Goal: Information Seeking & Learning: Compare options

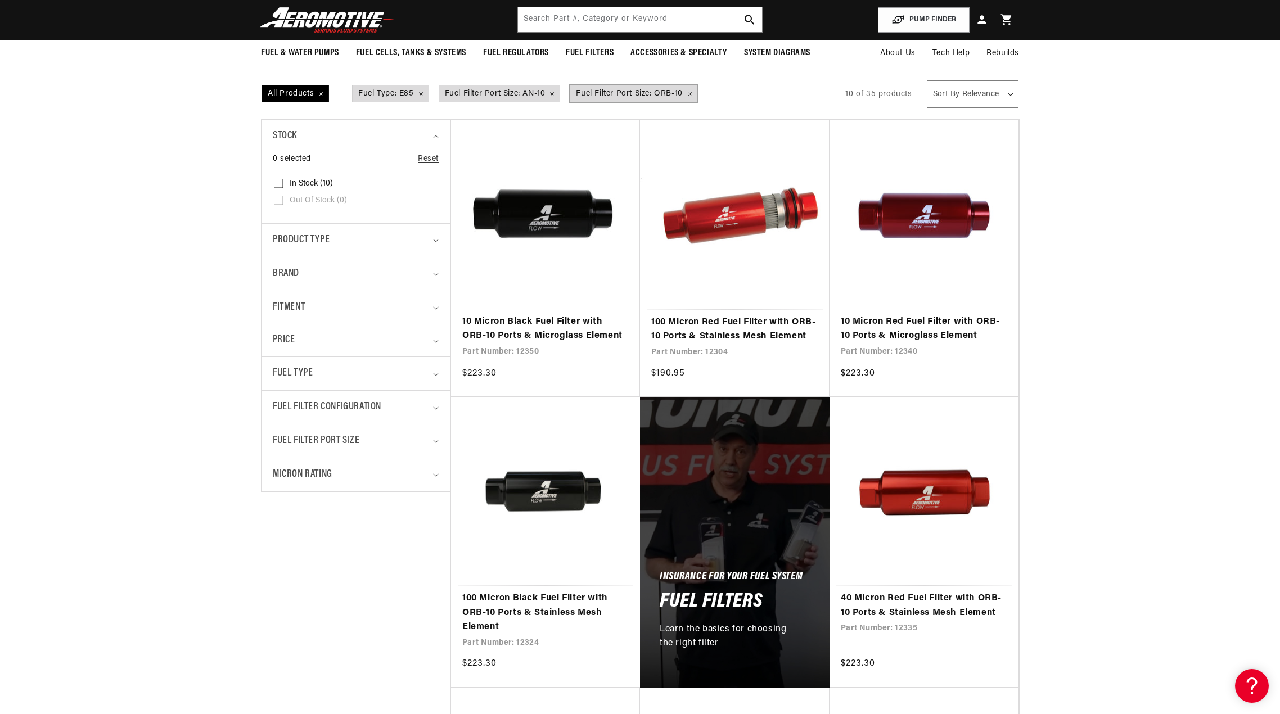
scroll to position [0, 2140]
click at [691, 94] on span "Fuel Filter Port Size: ORB-10 Remove filter" at bounding box center [633, 93] width 127 height 17
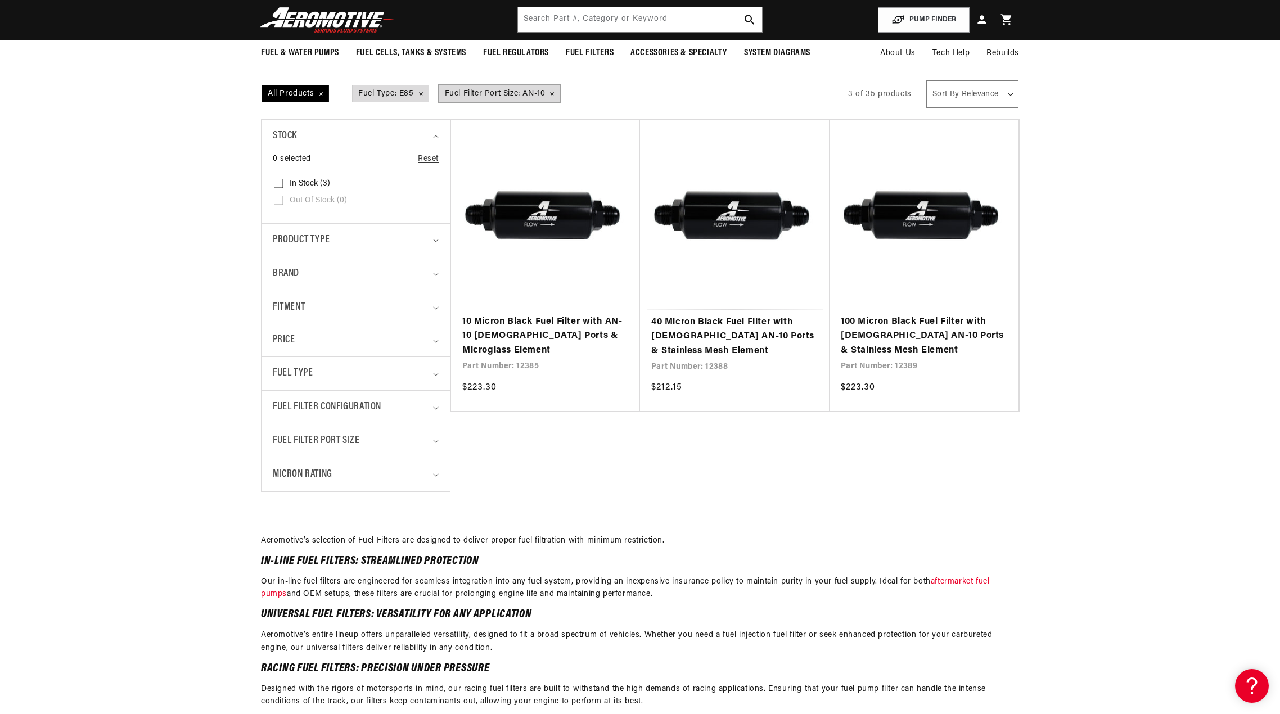
click at [553, 91] on span "Fuel Filter Port Size: AN-10 Remove filter" at bounding box center [499, 93] width 121 height 17
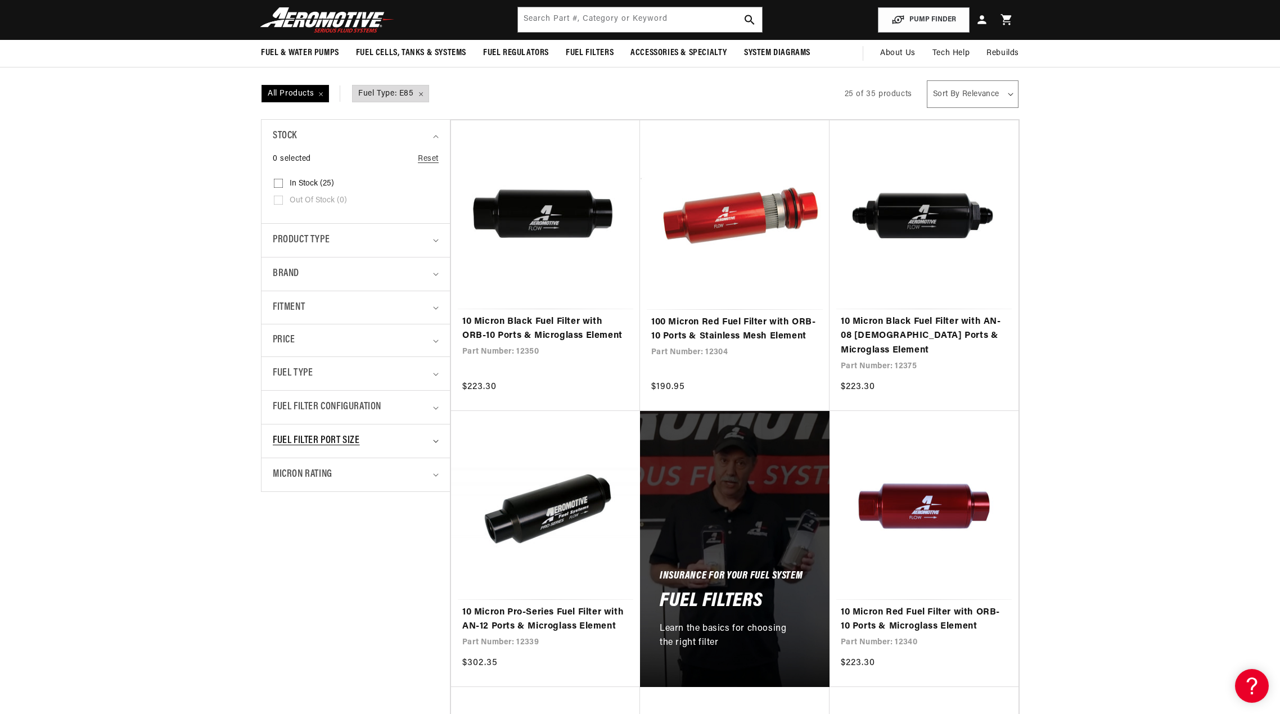
click at [418, 447] on div "Fuel Filter Port Size" at bounding box center [351, 441] width 156 height 16
click at [276, 505] on input "AN-06 (3) AN-06 (3 products)" at bounding box center [278, 507] width 9 height 9
checkbox input "true"
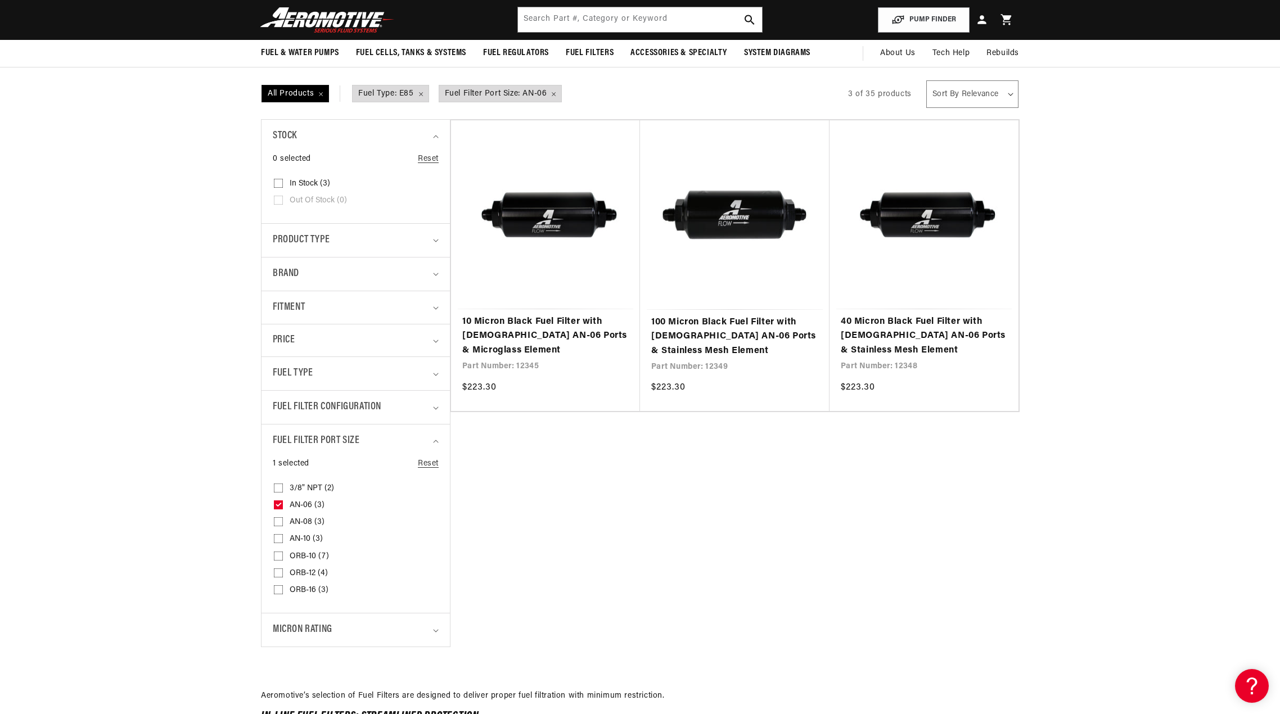
click at [280, 538] on input "AN-10 (3) AN-10 (3 products)" at bounding box center [278, 541] width 9 height 9
checkbox input "true"
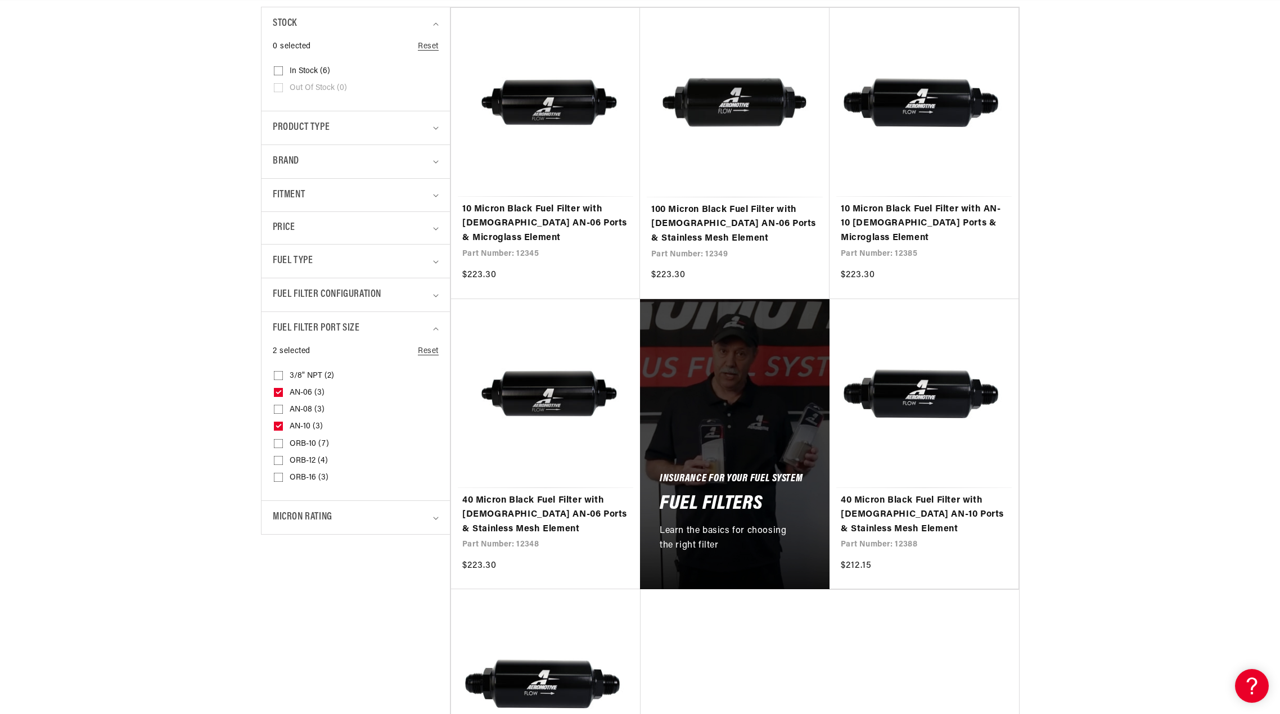
click at [277, 446] on input "ORB-10 (7) ORB-10 (7 products)" at bounding box center [278, 446] width 9 height 9
checkbox input "true"
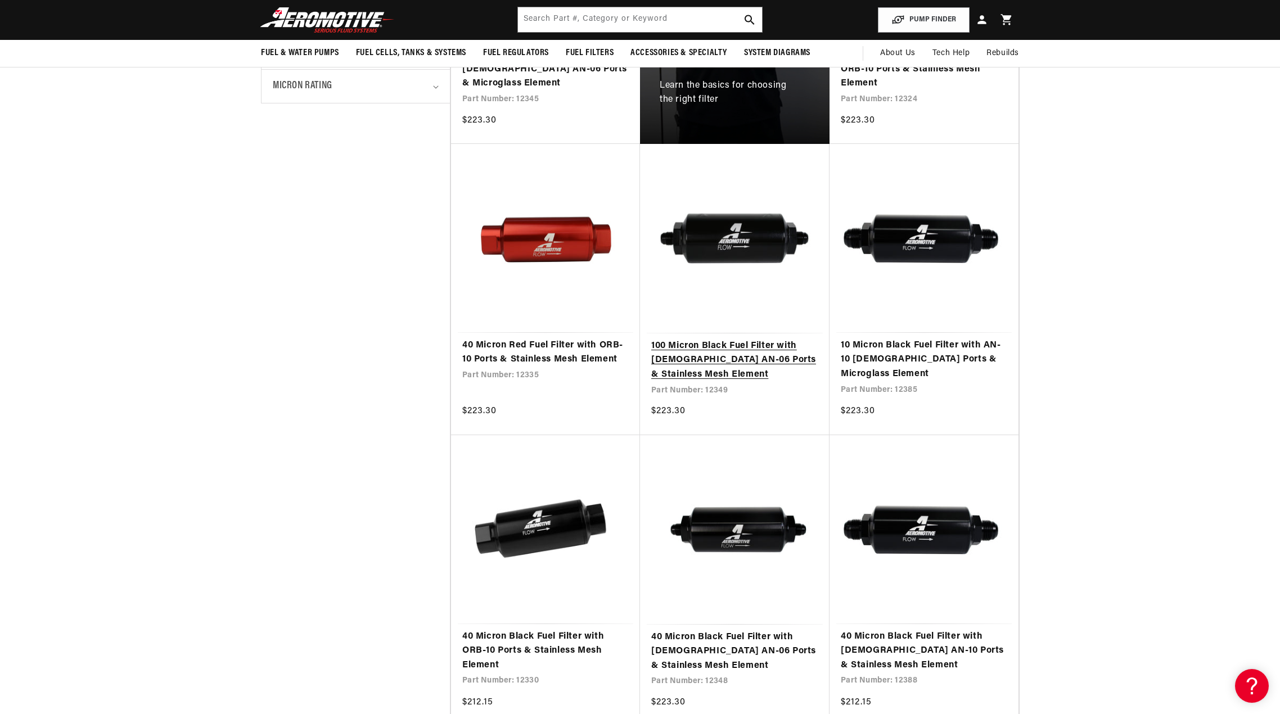
click at [710, 353] on link "100 Micron Black Fuel Filter with [DEMOGRAPHIC_DATA] AN-06 Ports & Stainless Me…" at bounding box center [734, 360] width 167 height 43
click at [554, 16] on input "text" at bounding box center [640, 19] width 244 height 25
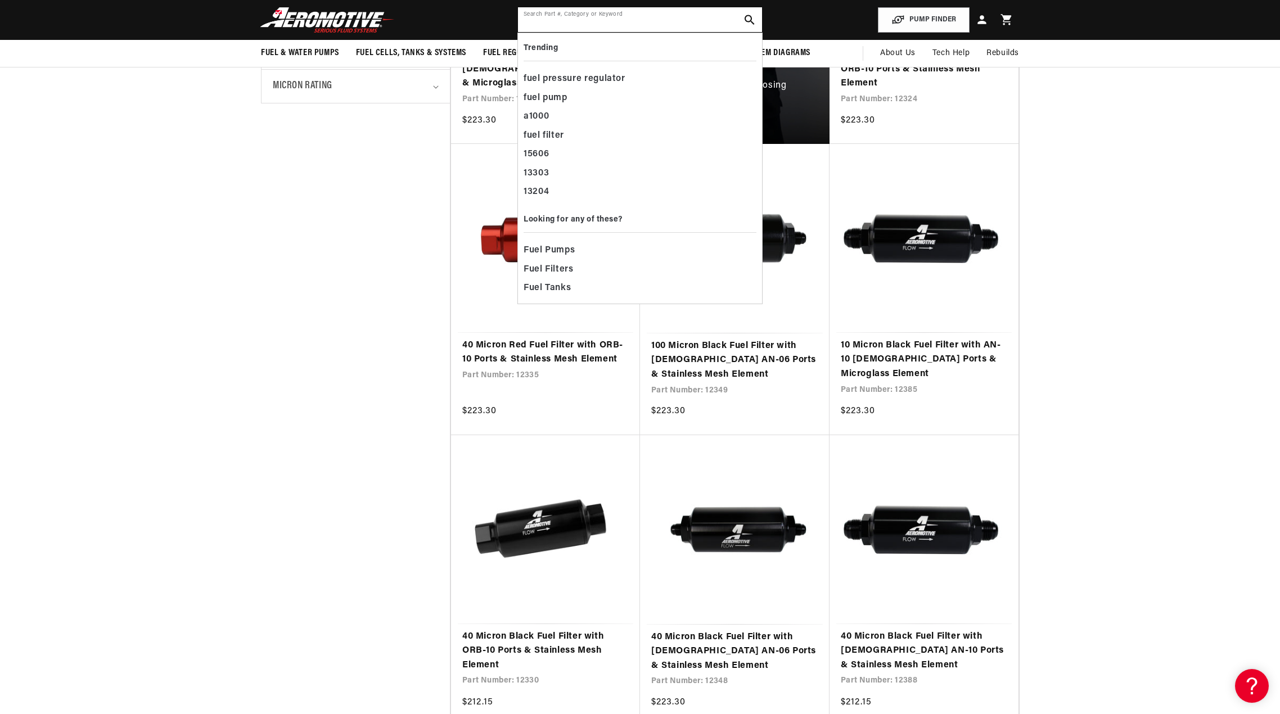
scroll to position [0, 0]
paste input "12349"
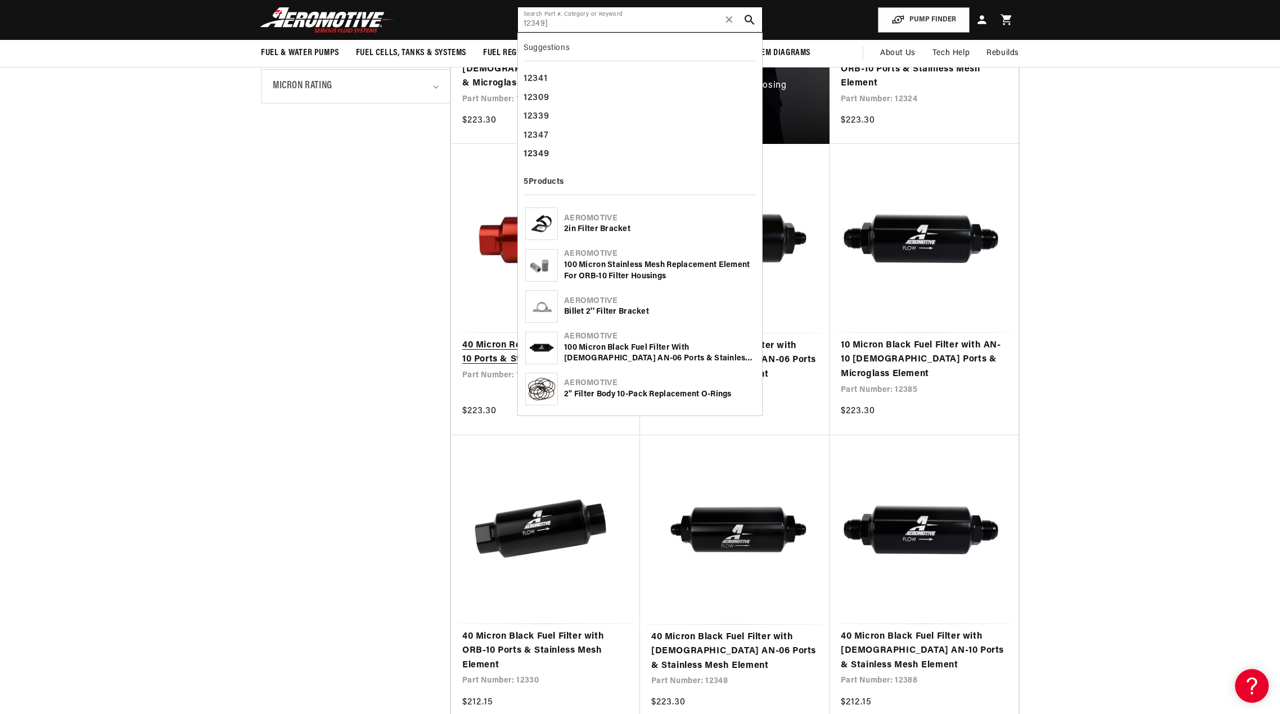
type input "12349]"
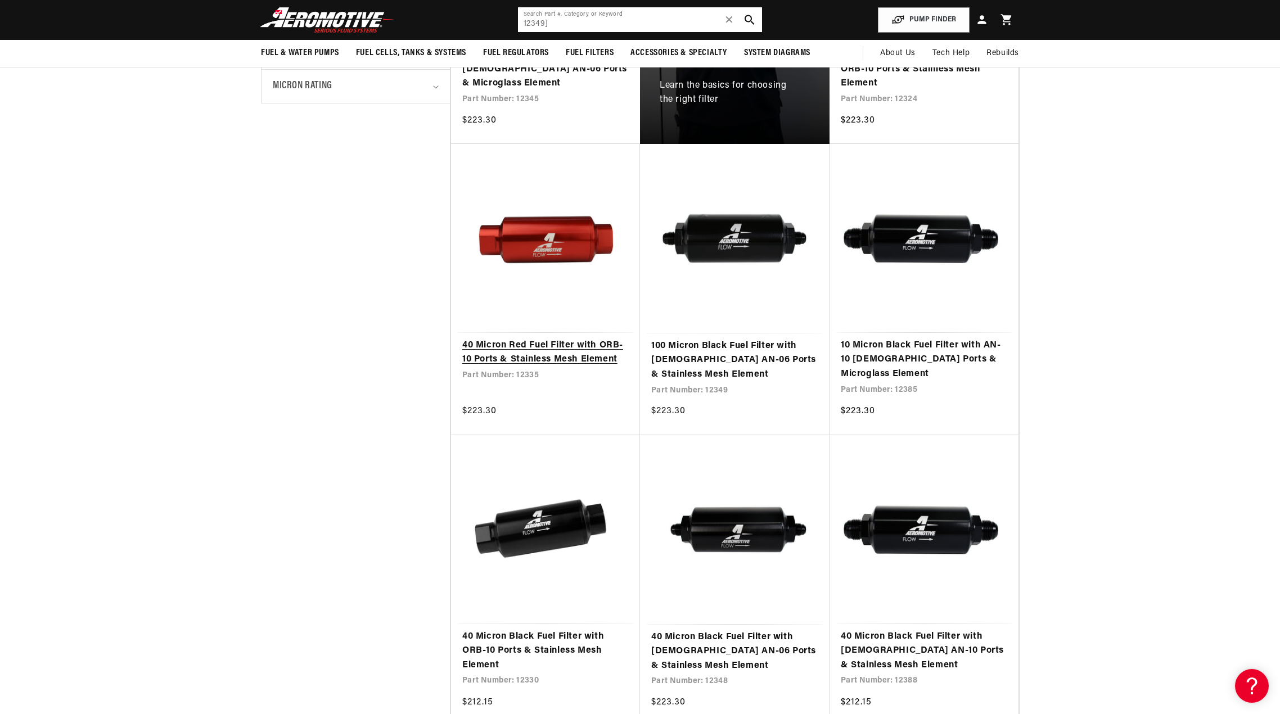
scroll to position [0, 174]
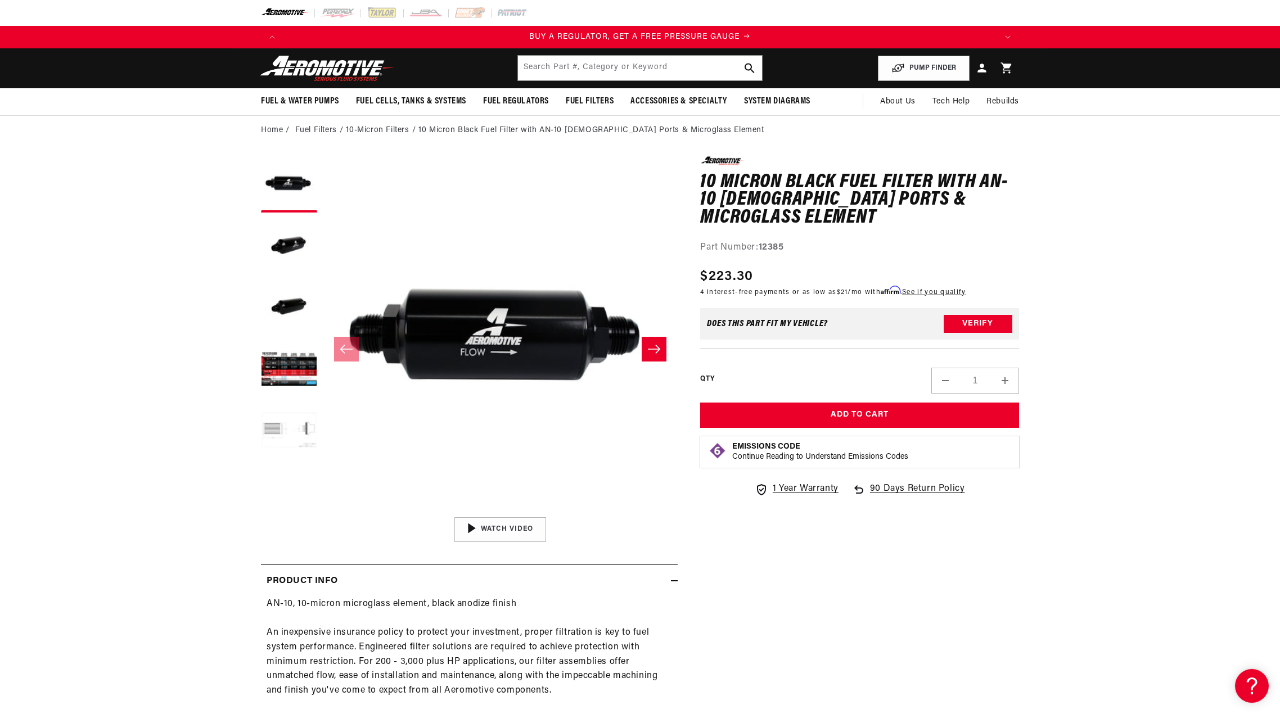
click at [292, 427] on button "Load image 5 in gallery view" at bounding box center [289, 432] width 56 height 56
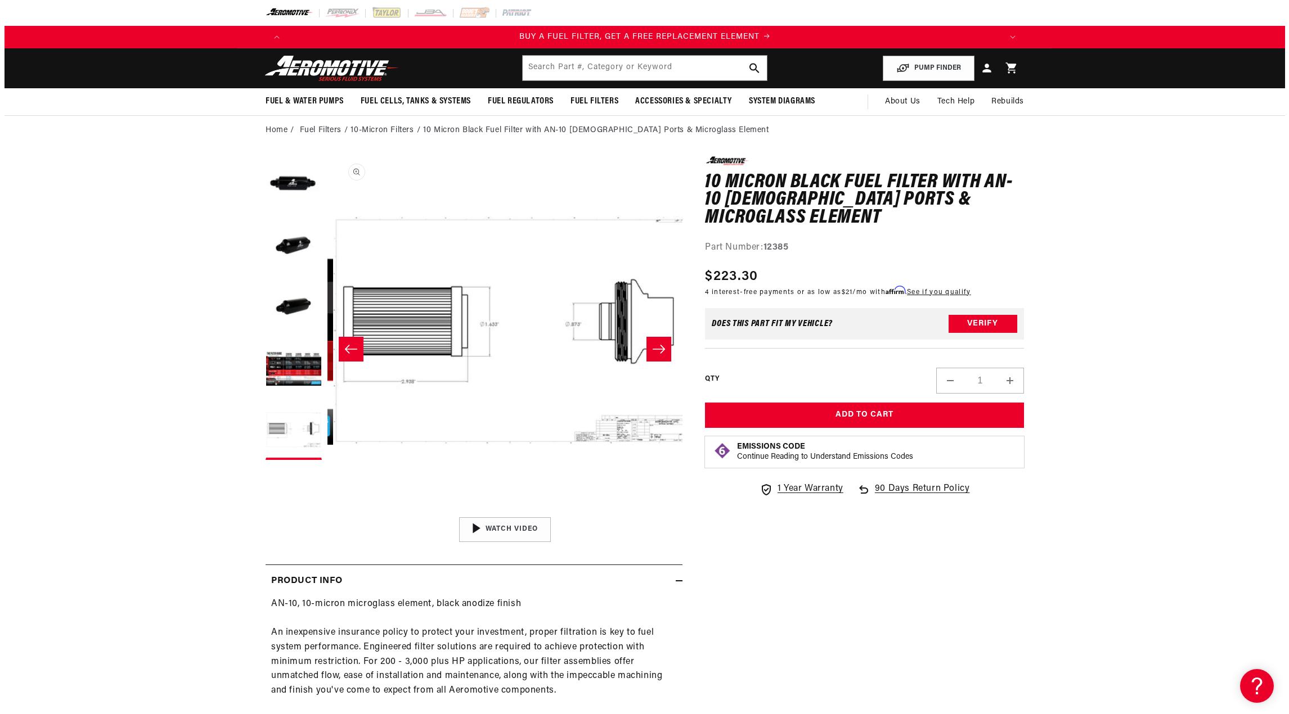
scroll to position [0, 1421]
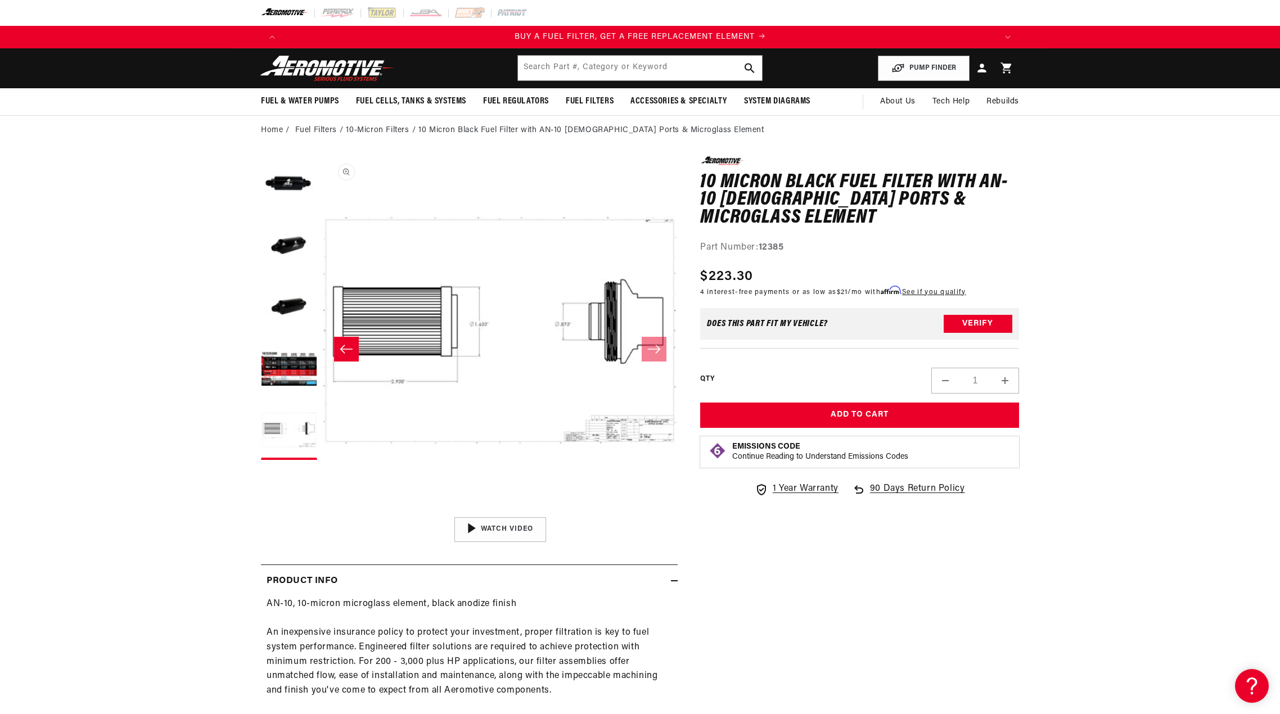
click at [323, 512] on button "Open media 5 in modal" at bounding box center [323, 512] width 0 height 0
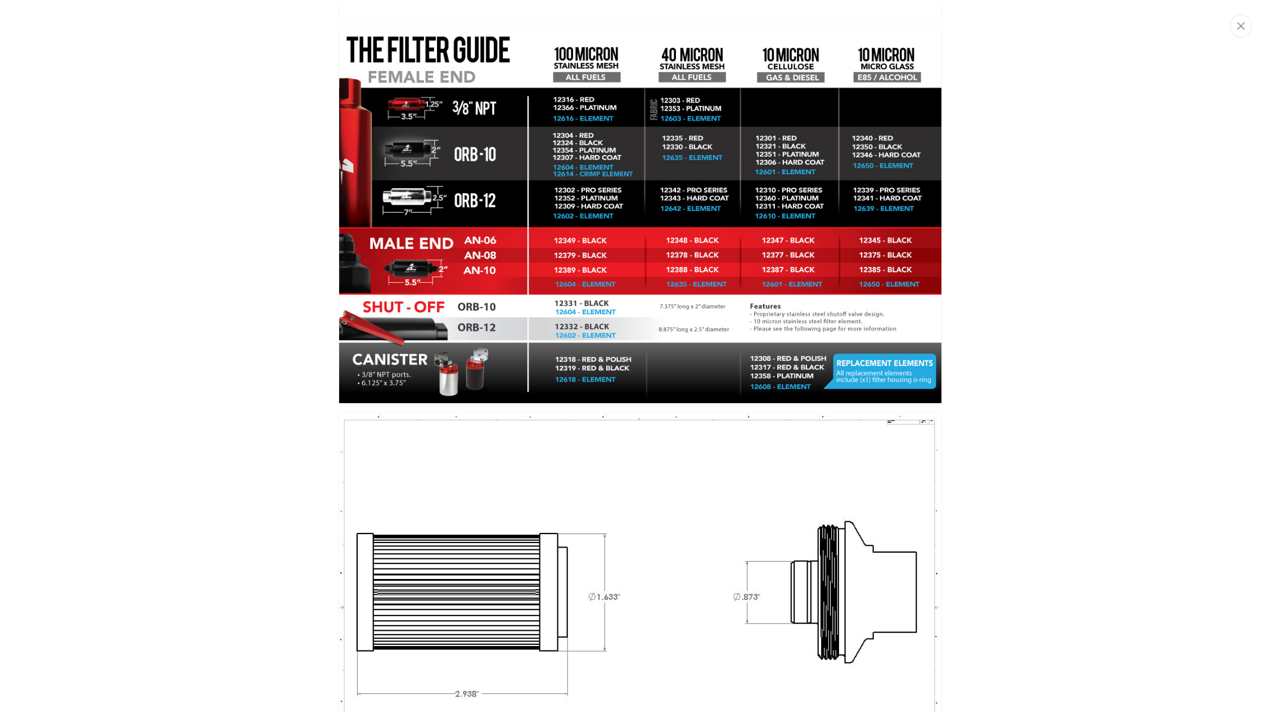
scroll to position [0, 2140]
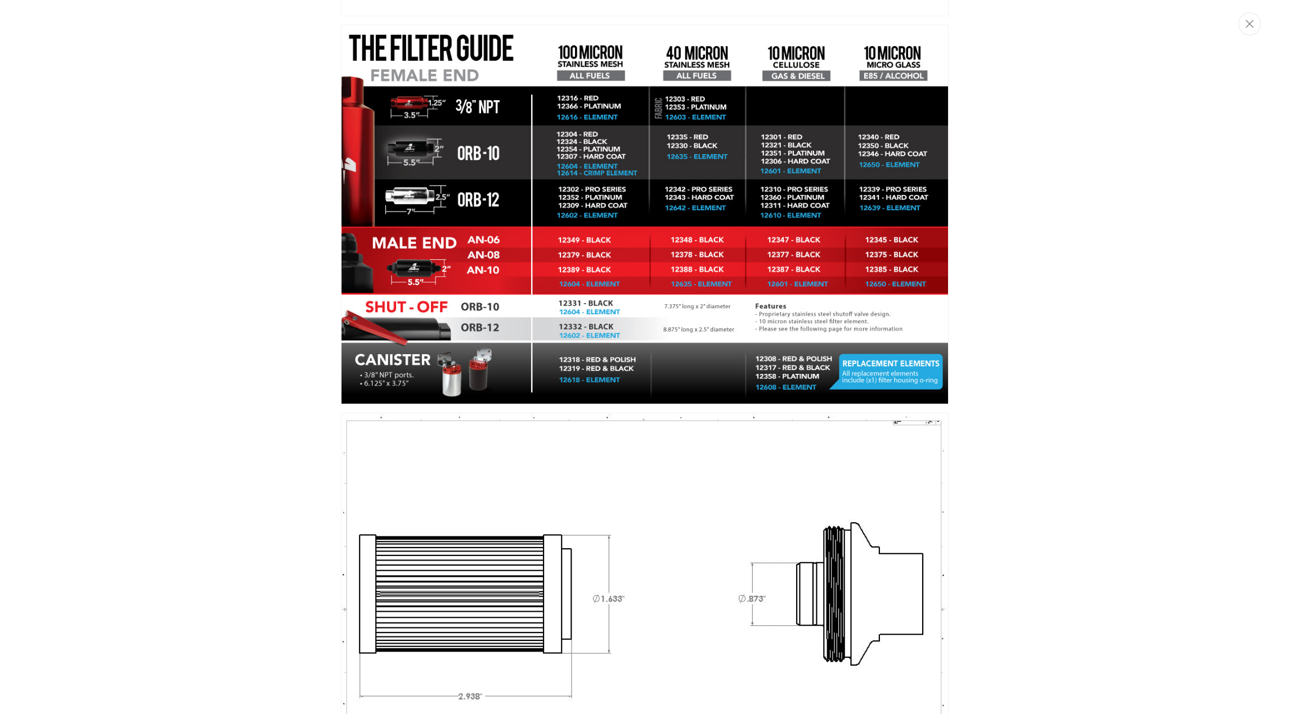
click at [445, 267] on img "Media gallery" at bounding box center [644, 215] width 607 height 380
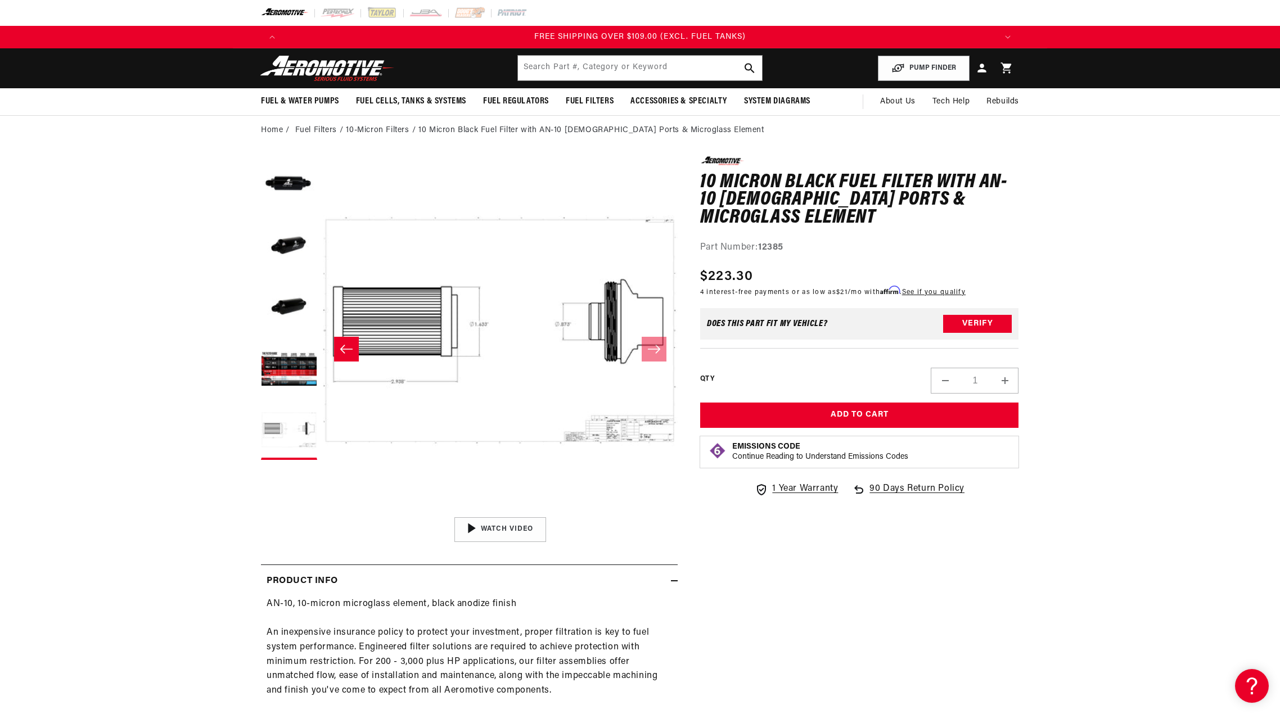
scroll to position [1, 1421]
click at [285, 380] on button "Load image 4 in gallery view" at bounding box center [289, 370] width 56 height 56
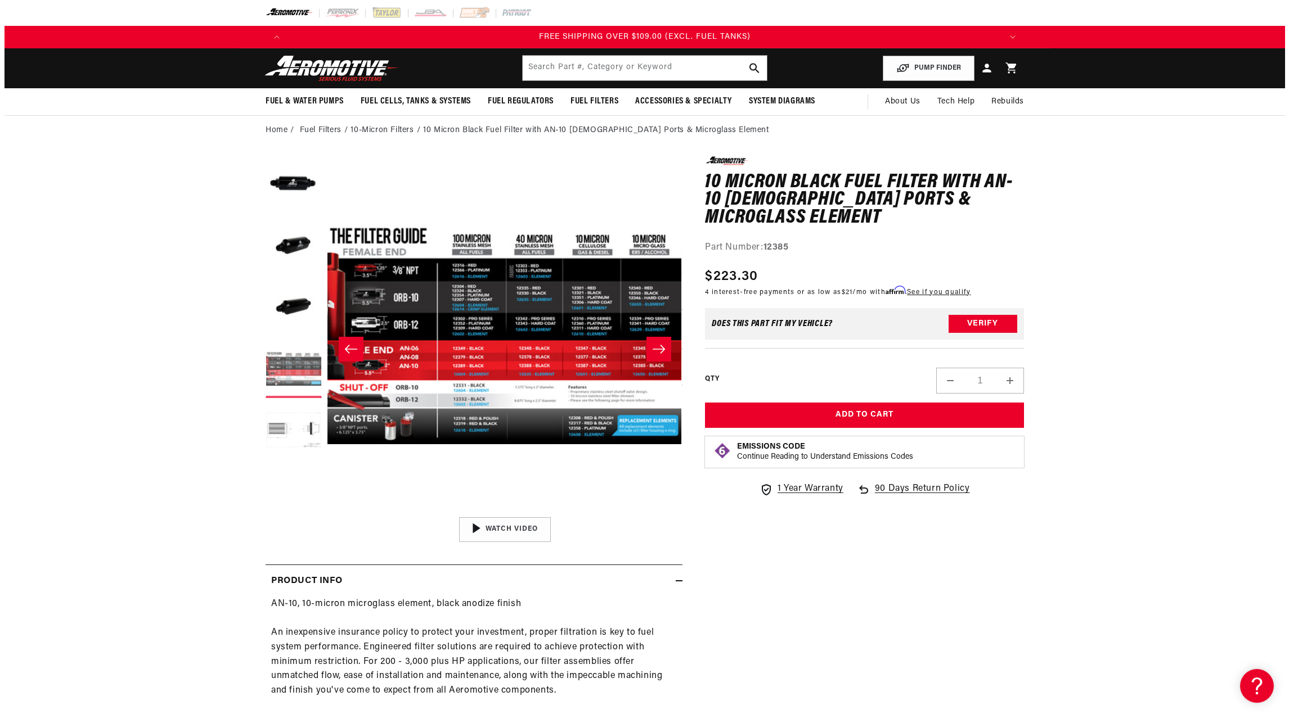
scroll to position [1, 1065]
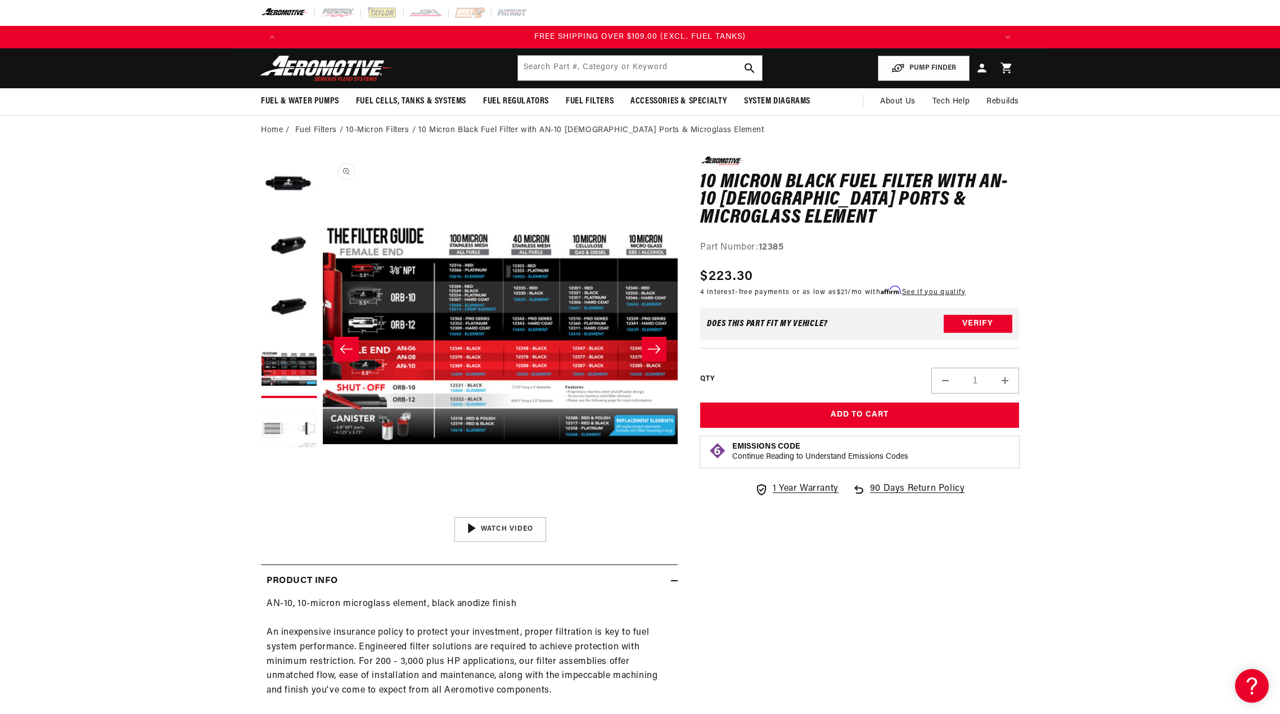
click at [323, 511] on button "Open media 4 in modal" at bounding box center [323, 511] width 0 height 0
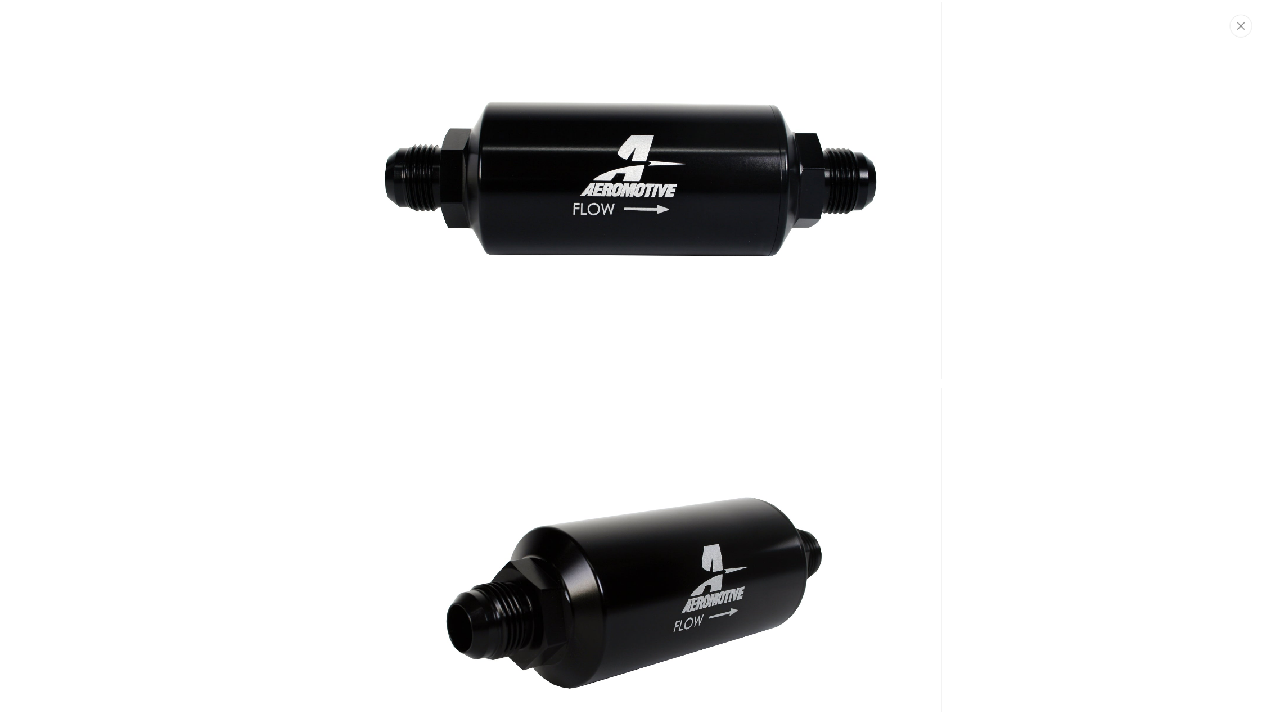
scroll to position [0, 0]
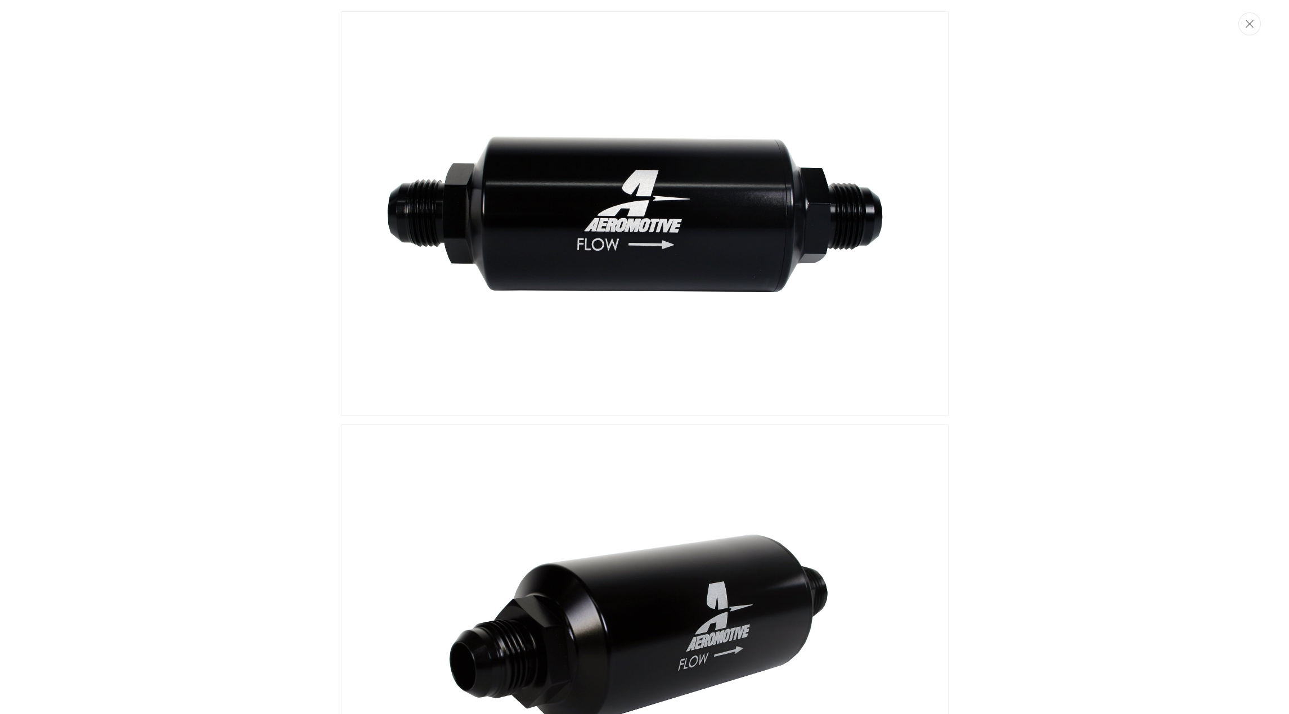
click at [751, 242] on img "Media gallery" at bounding box center [644, 213] width 607 height 405
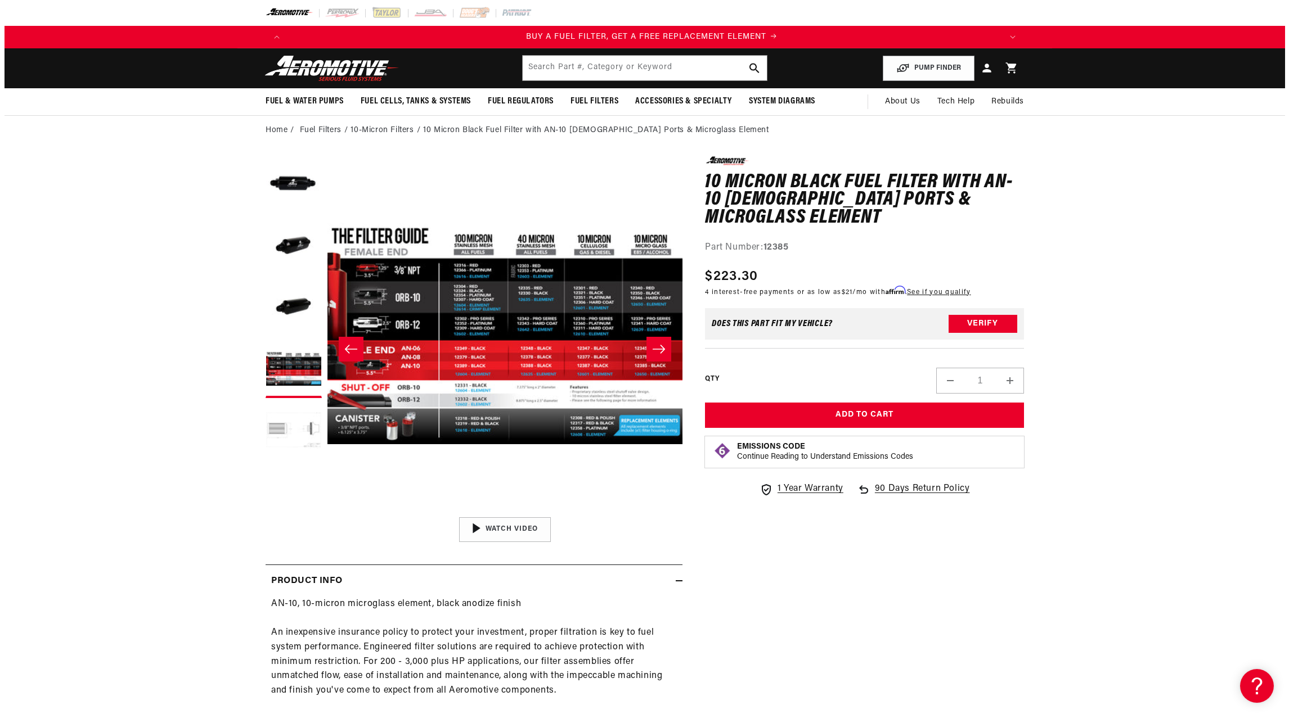
scroll to position [0, 713]
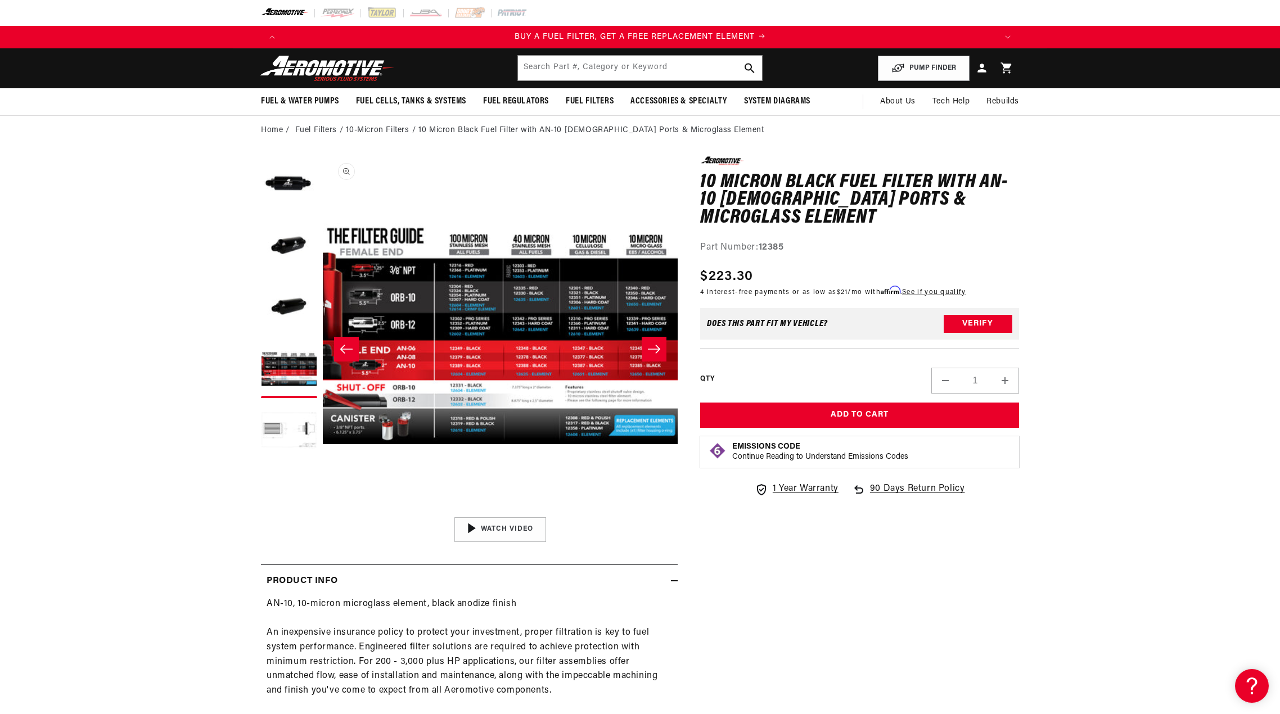
click at [323, 511] on button "Open media 4 in modal" at bounding box center [323, 511] width 0 height 0
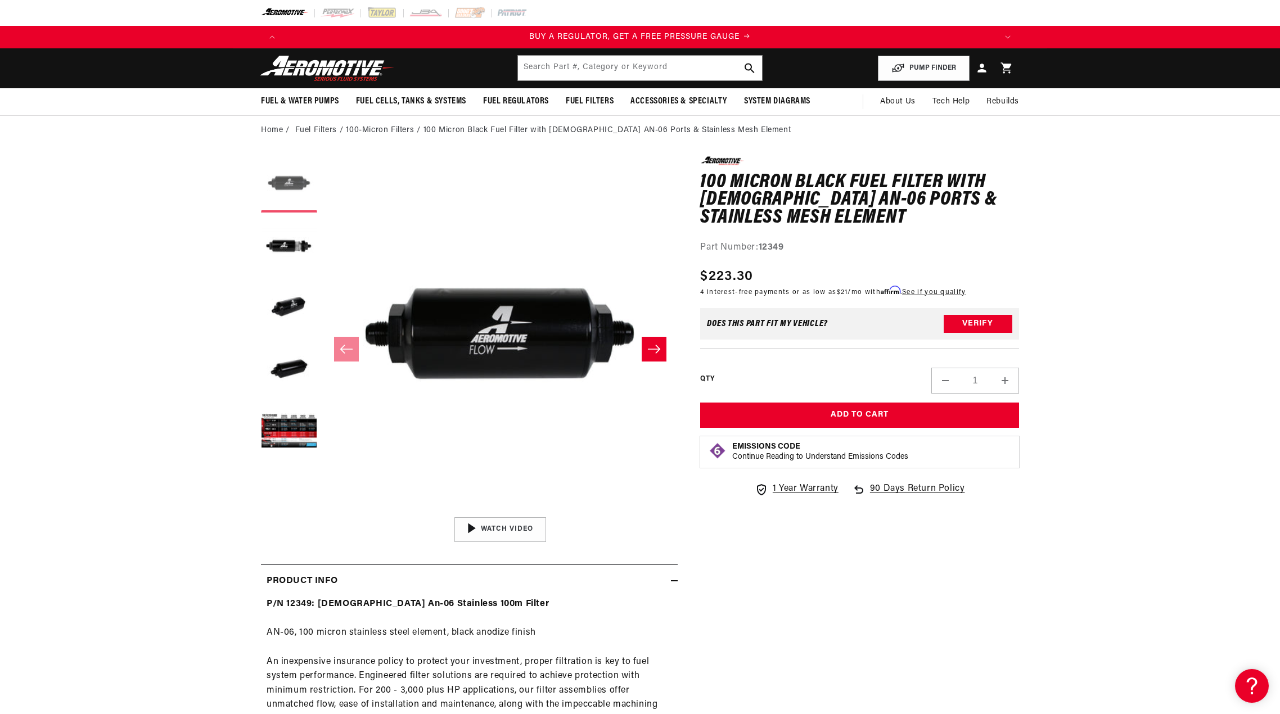
drag, startPoint x: 286, startPoint y: 369, endPoint x: 285, endPoint y: 211, distance: 158.1
click at [285, 211] on ul "Gallery Viewer" at bounding box center [289, 308] width 56 height 304
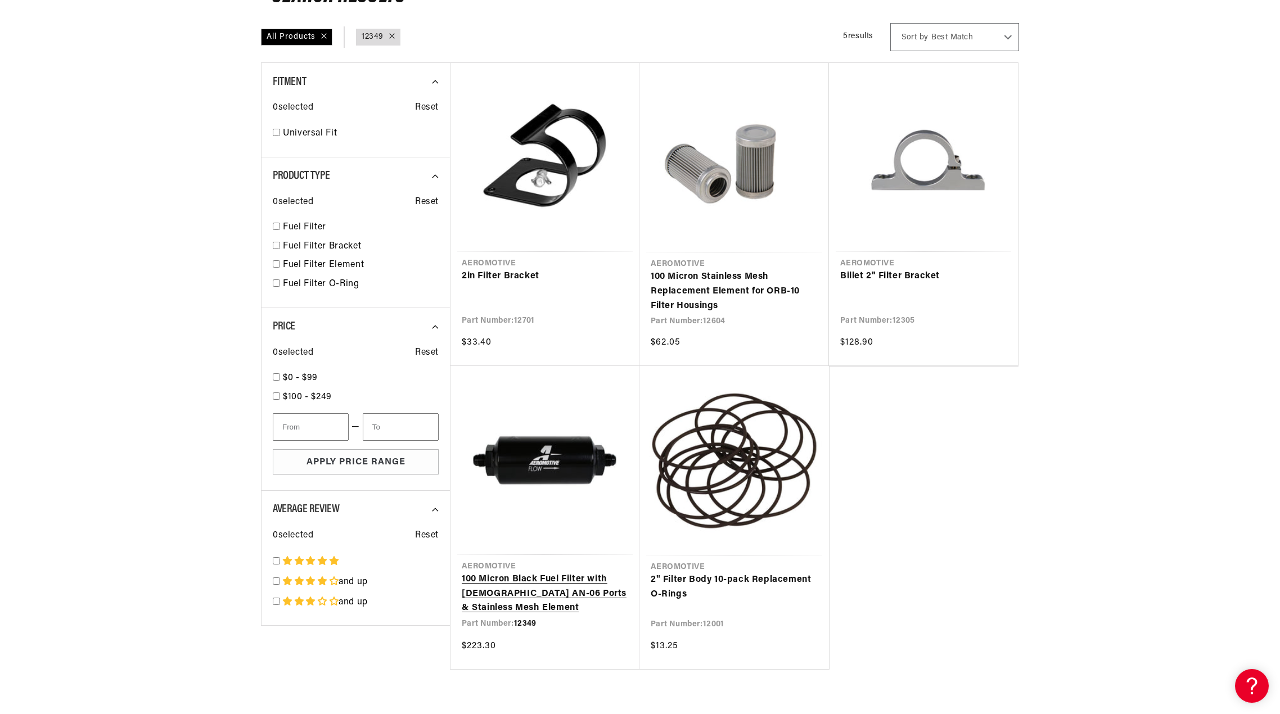
scroll to position [225, 0]
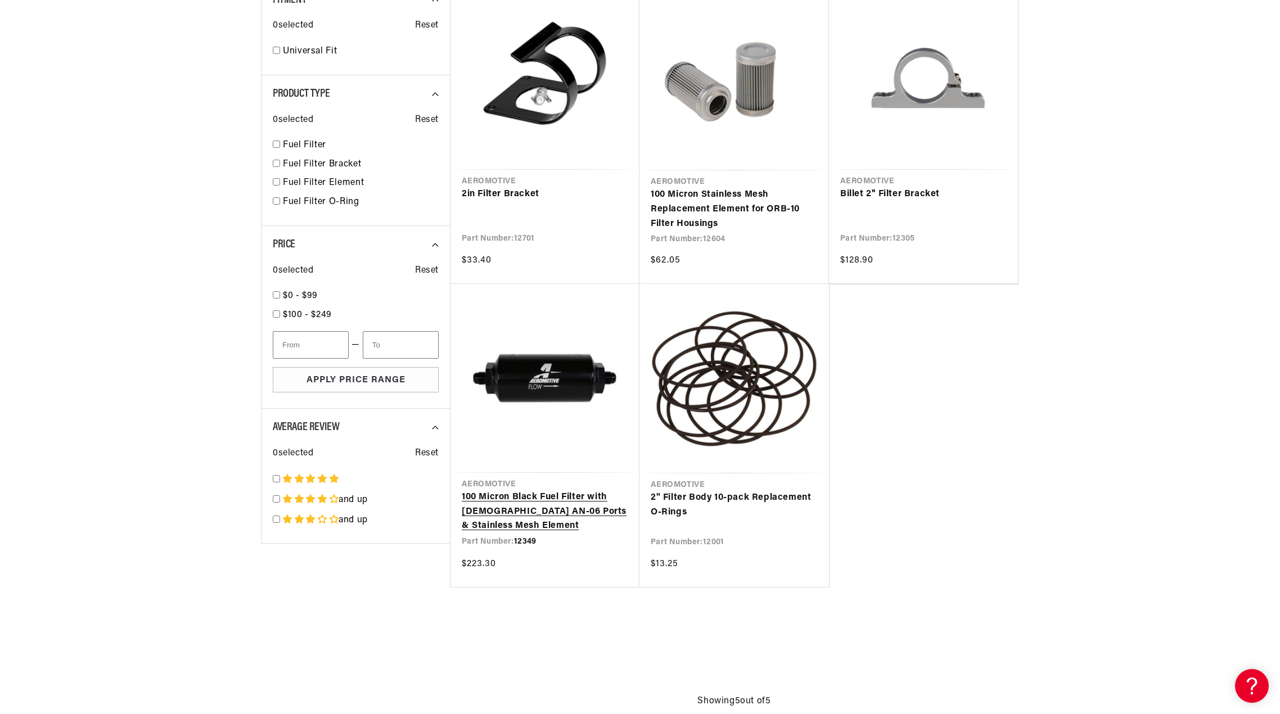
click at [567, 490] on link "100 Micron Black Fuel Filter with [DEMOGRAPHIC_DATA] AN-06 Ports & Stainless Me…" at bounding box center [545, 511] width 166 height 43
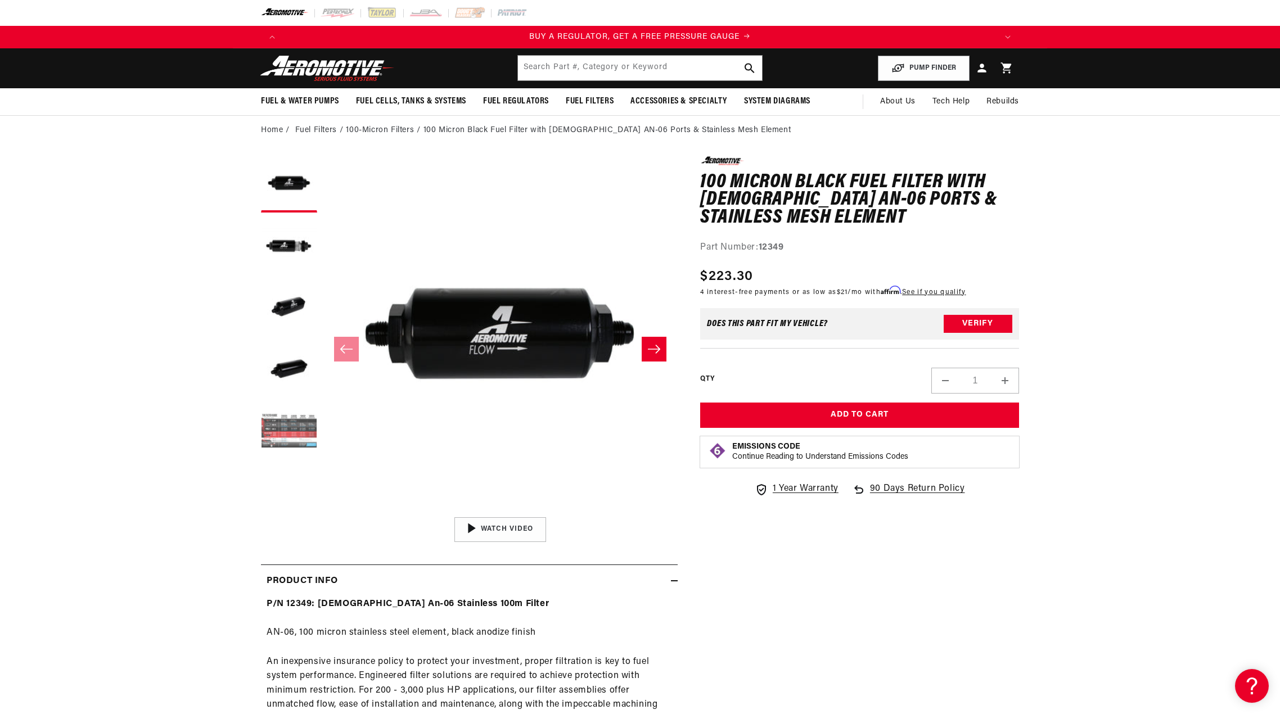
scroll to position [62, 0]
click at [292, 418] on button "Load image 6 in gallery view" at bounding box center [289, 432] width 56 height 56
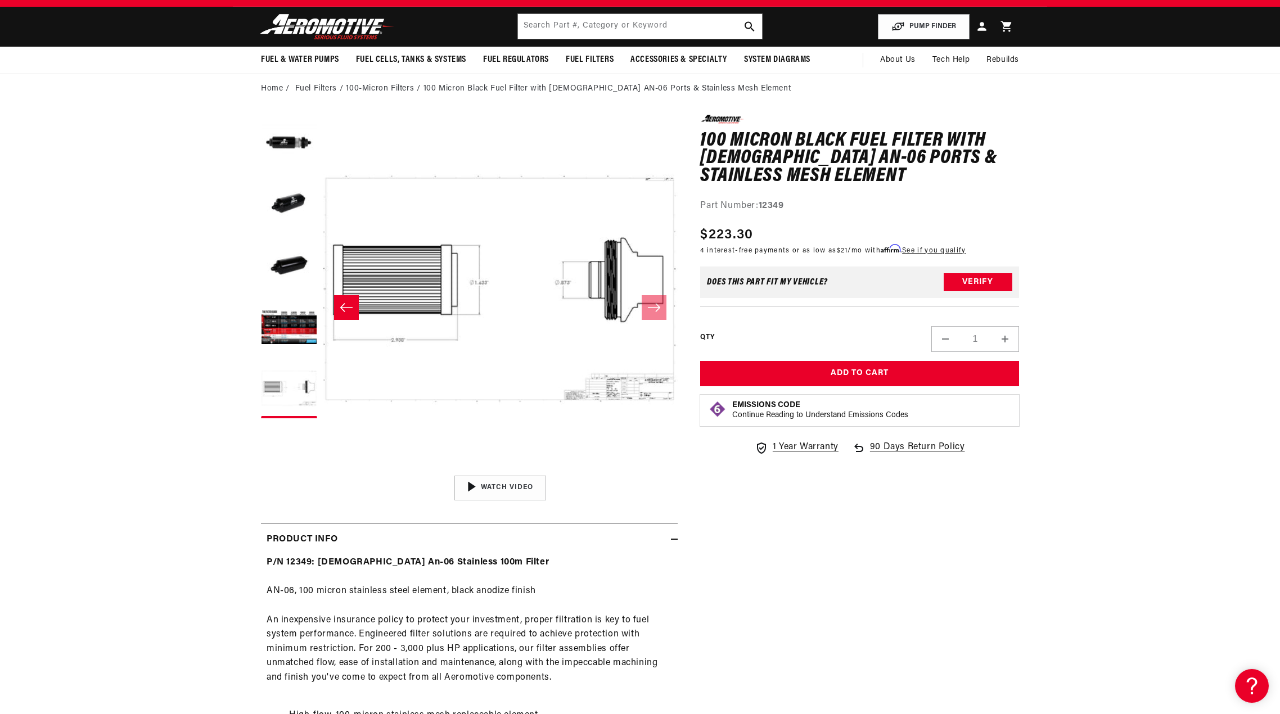
scroll to position [112, 0]
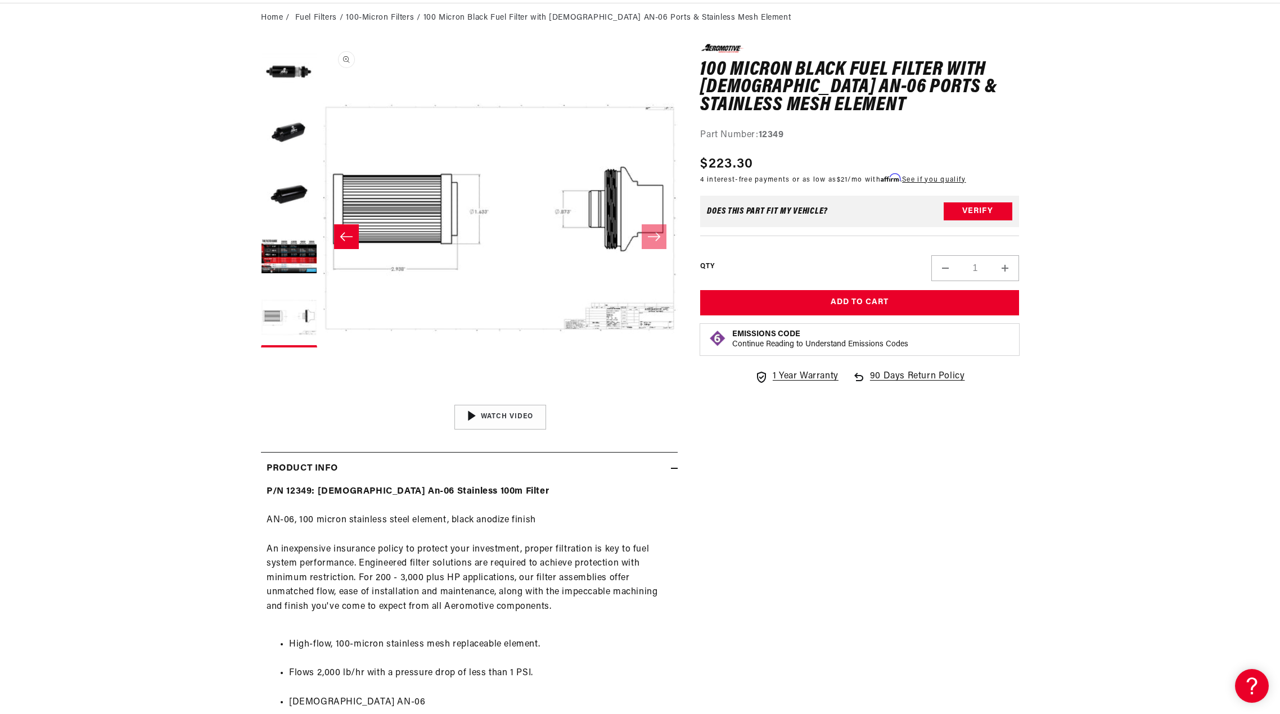
click at [323, 399] on button "Open media 6 in modal" at bounding box center [323, 399] width 0 height 0
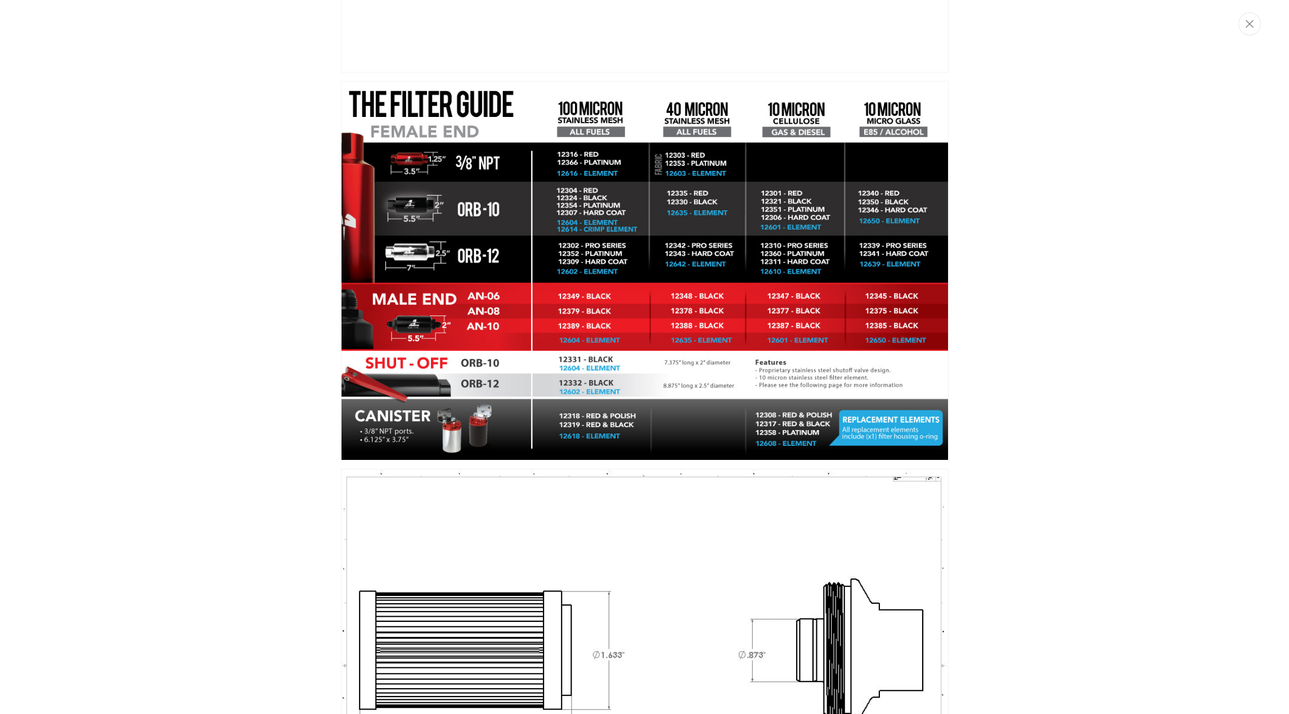
scroll to position [0, 2140]
